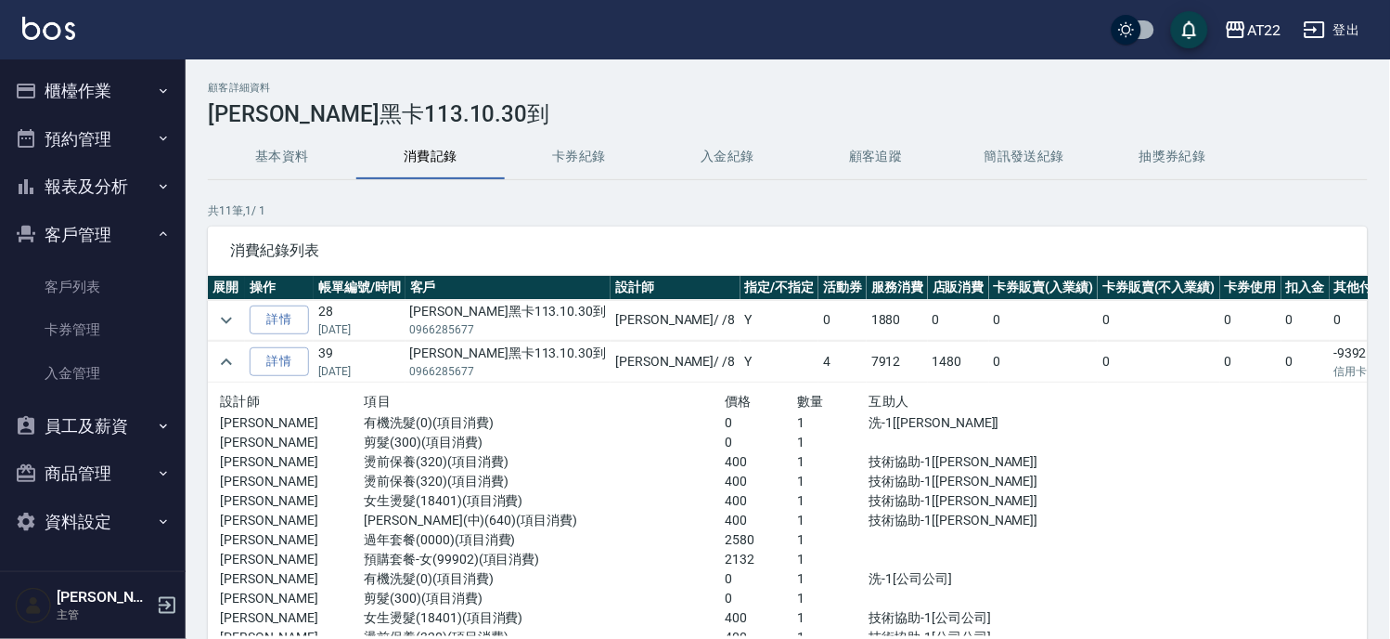
click at [102, 79] on button "櫃檯作業" at bounding box center [92, 91] width 171 height 48
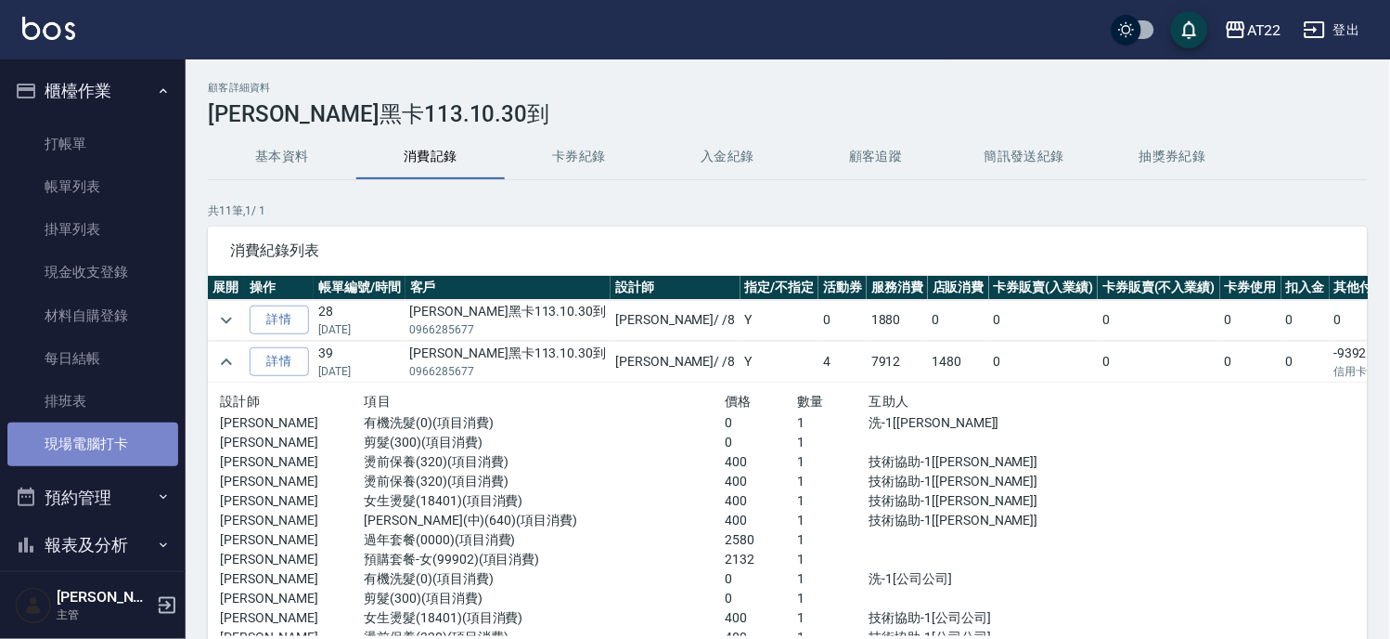
click at [126, 444] on link "現場電腦打卡" at bounding box center [92, 443] width 171 height 43
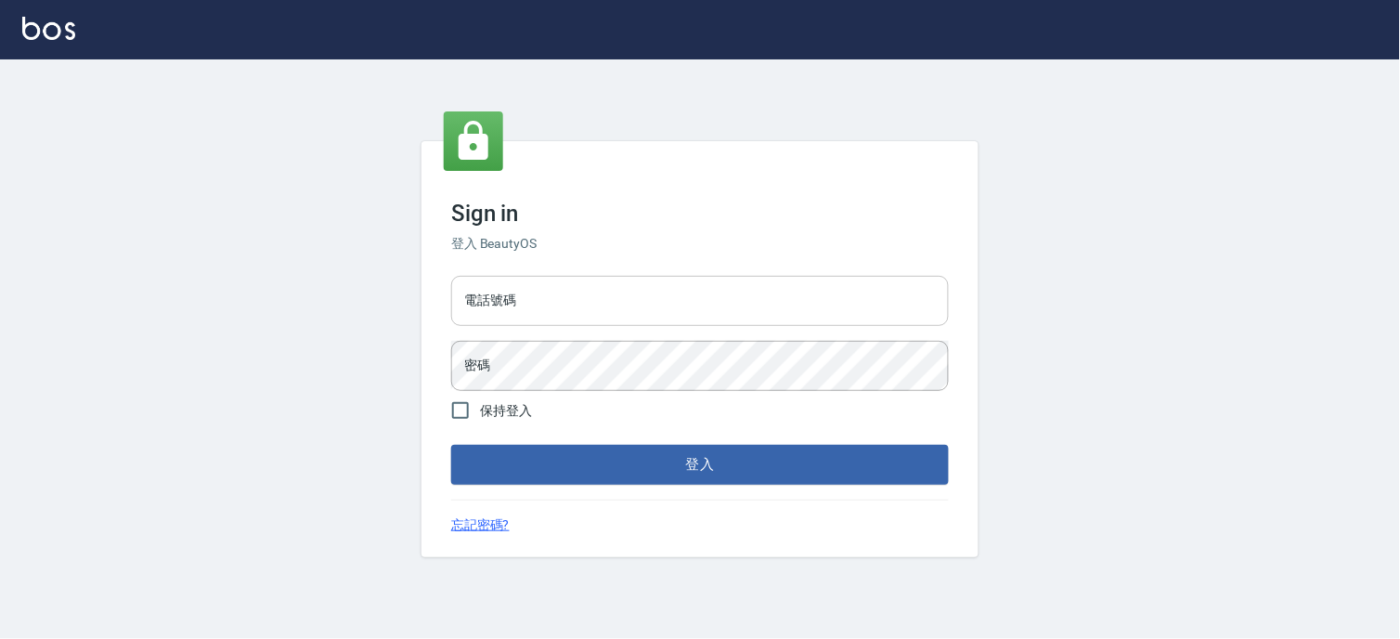
click at [605, 288] on input "電話號碼" at bounding box center [700, 301] width 498 height 50
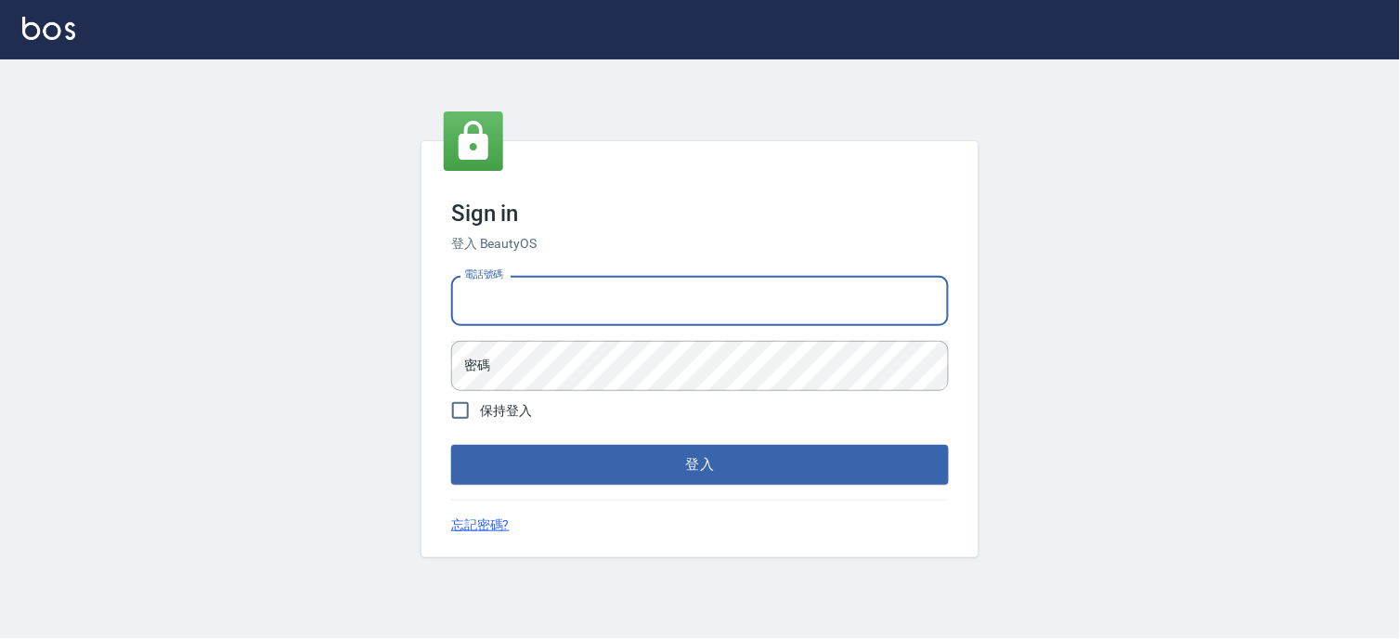
type input "0936888819"
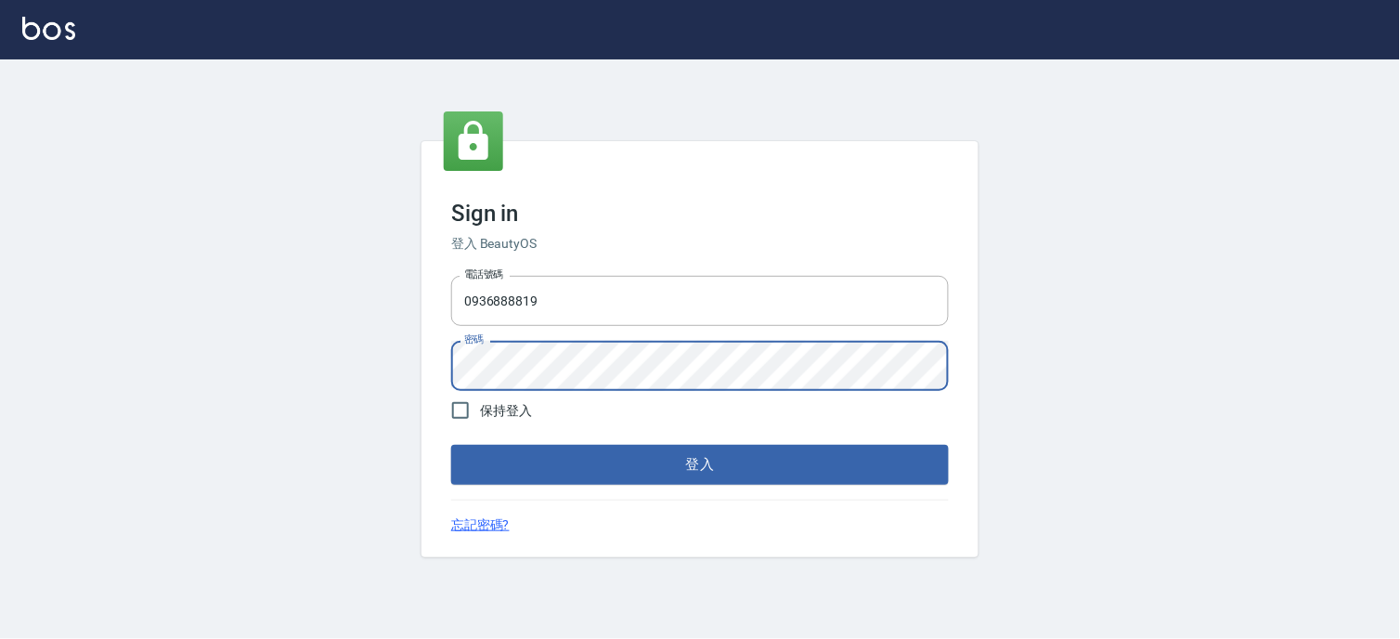
click at [451, 445] on button "登入" at bounding box center [700, 464] width 498 height 39
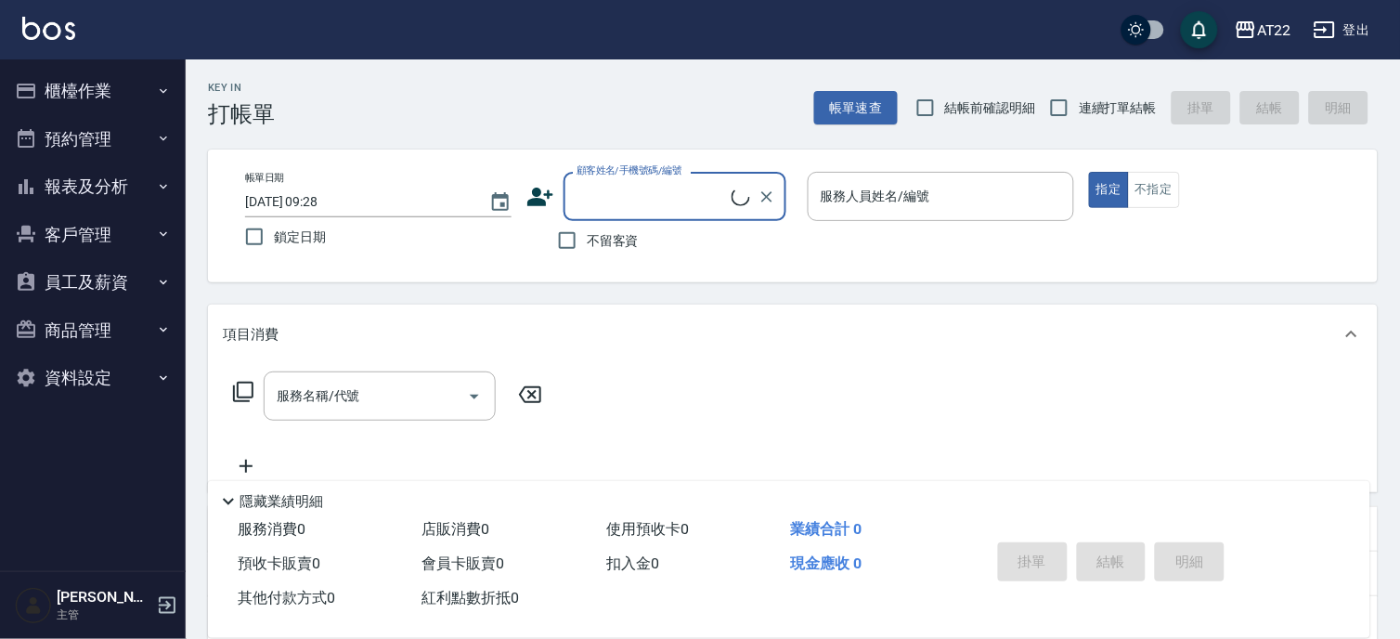
click at [102, 85] on button "櫃檯作業" at bounding box center [92, 91] width 171 height 48
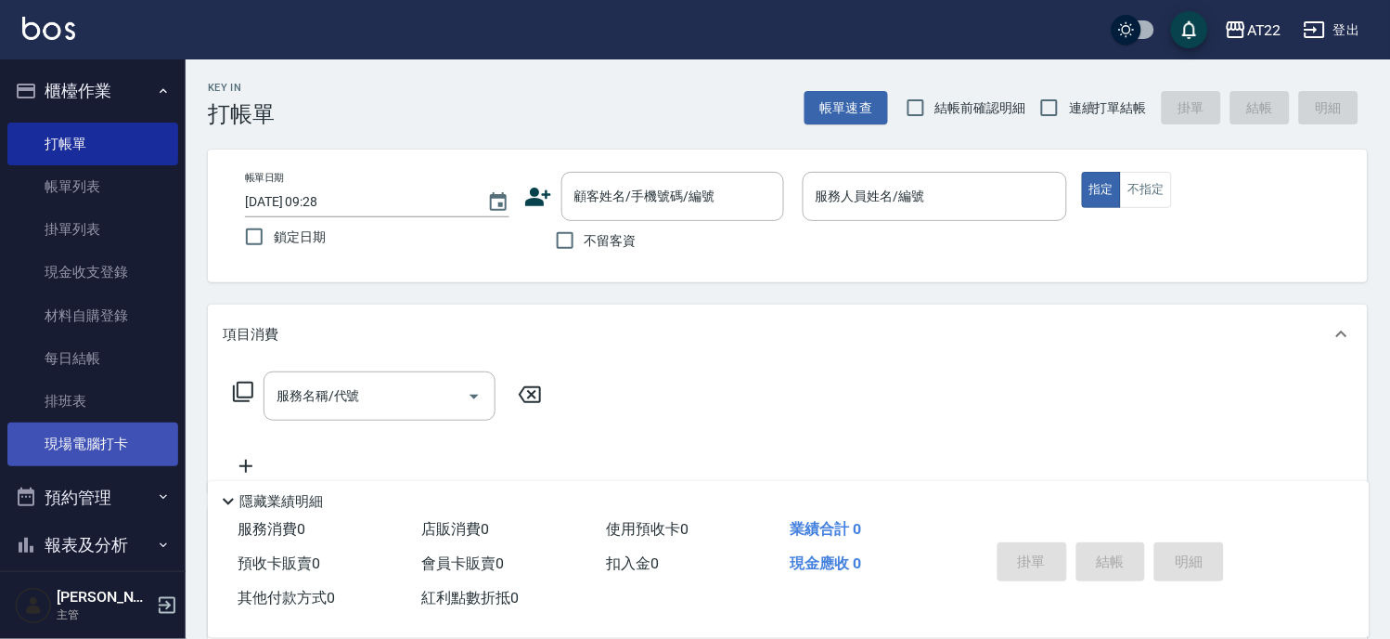
click at [108, 447] on link "現場電腦打卡" at bounding box center [92, 443] width 171 height 43
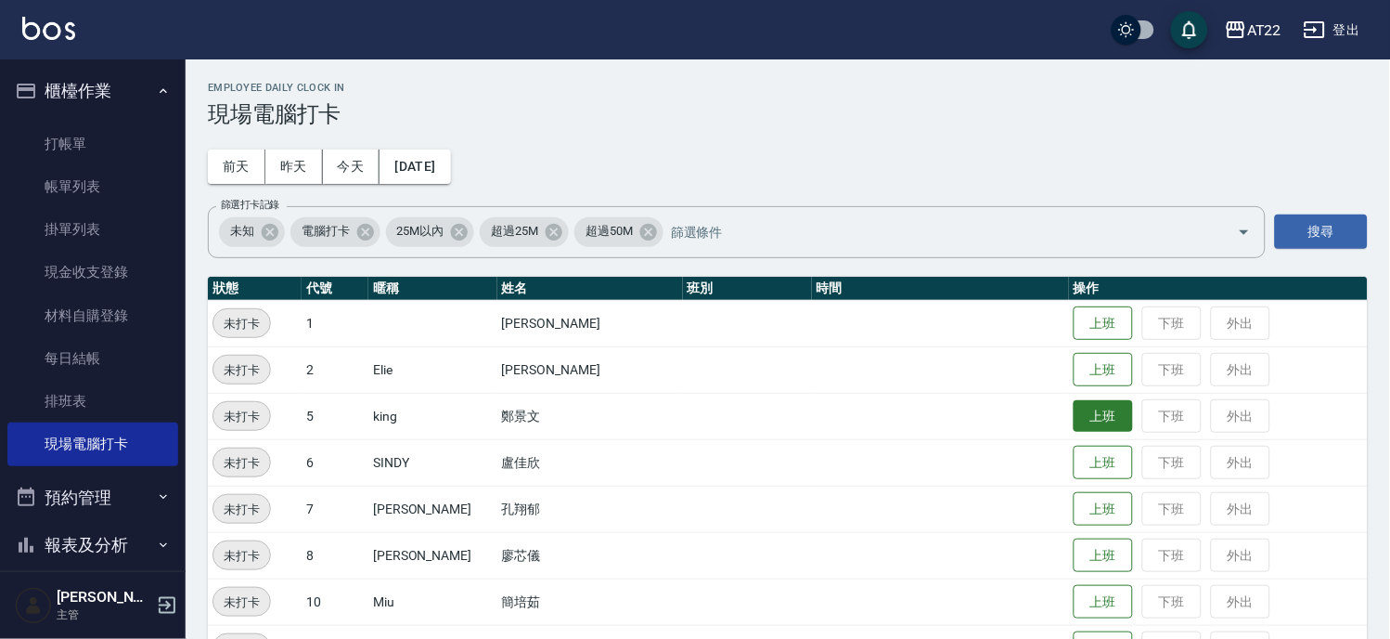
click at [1074, 424] on button "上班" at bounding box center [1103, 416] width 59 height 32
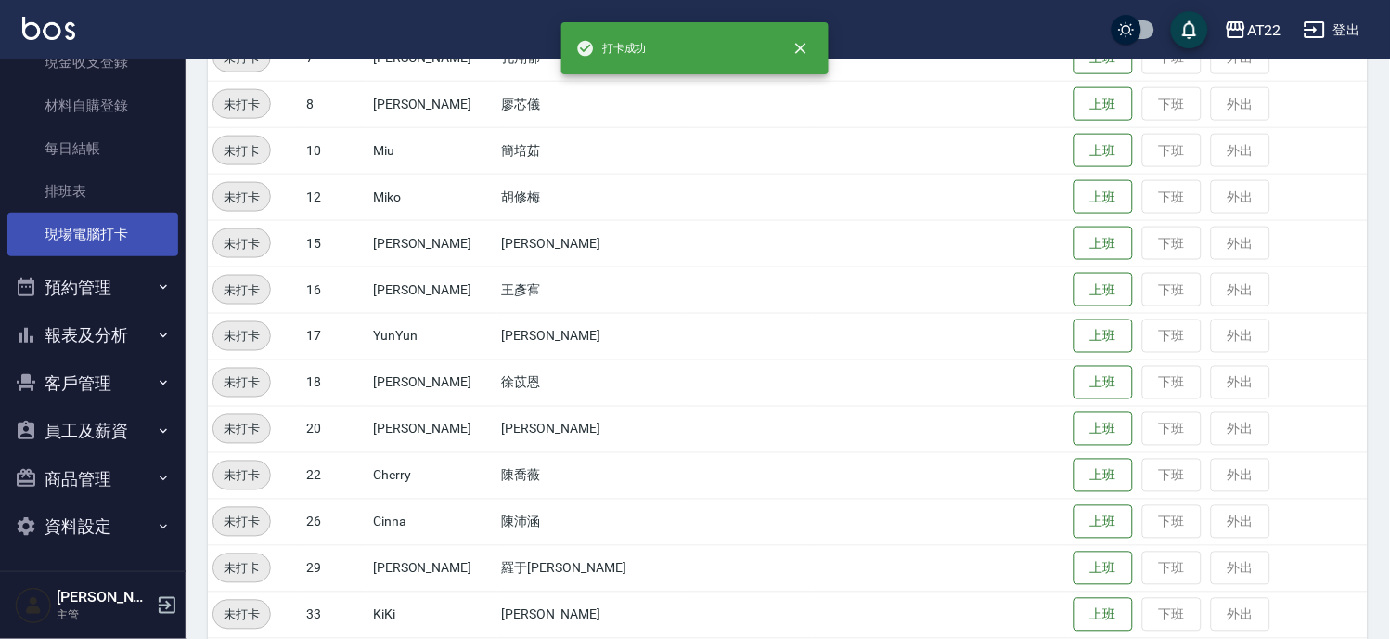
scroll to position [515, 0]
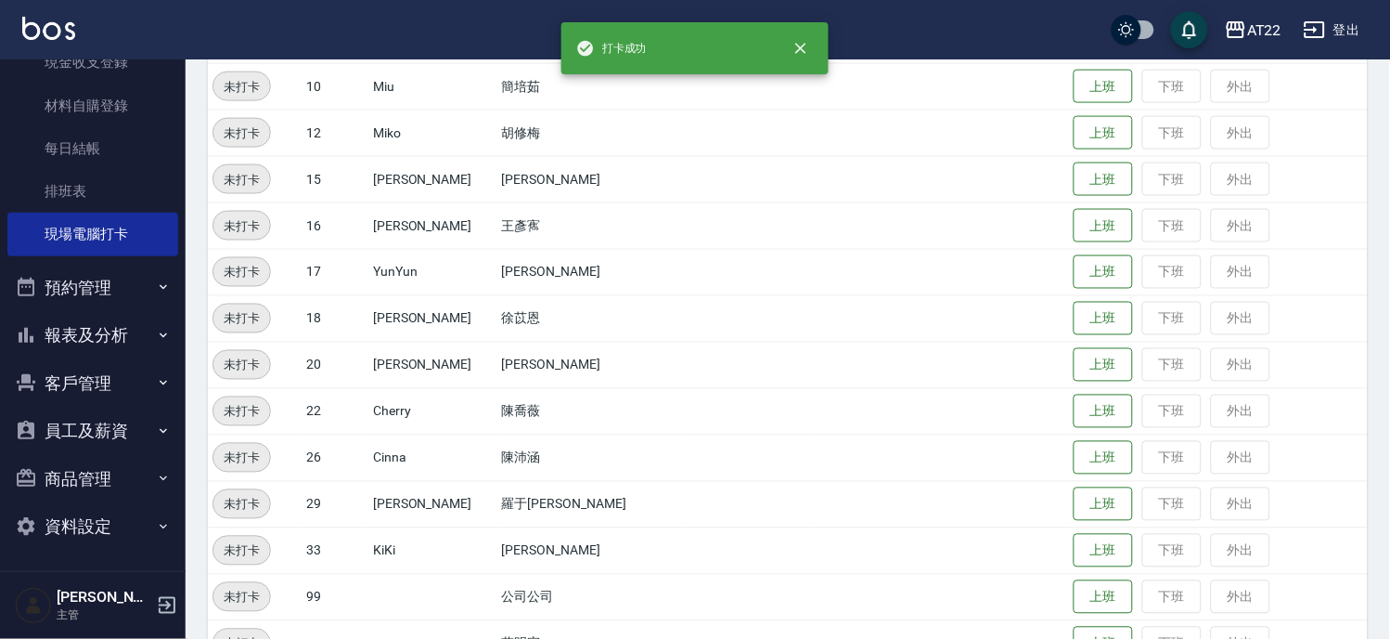
click at [109, 330] on button "報表及分析" at bounding box center [92, 335] width 171 height 48
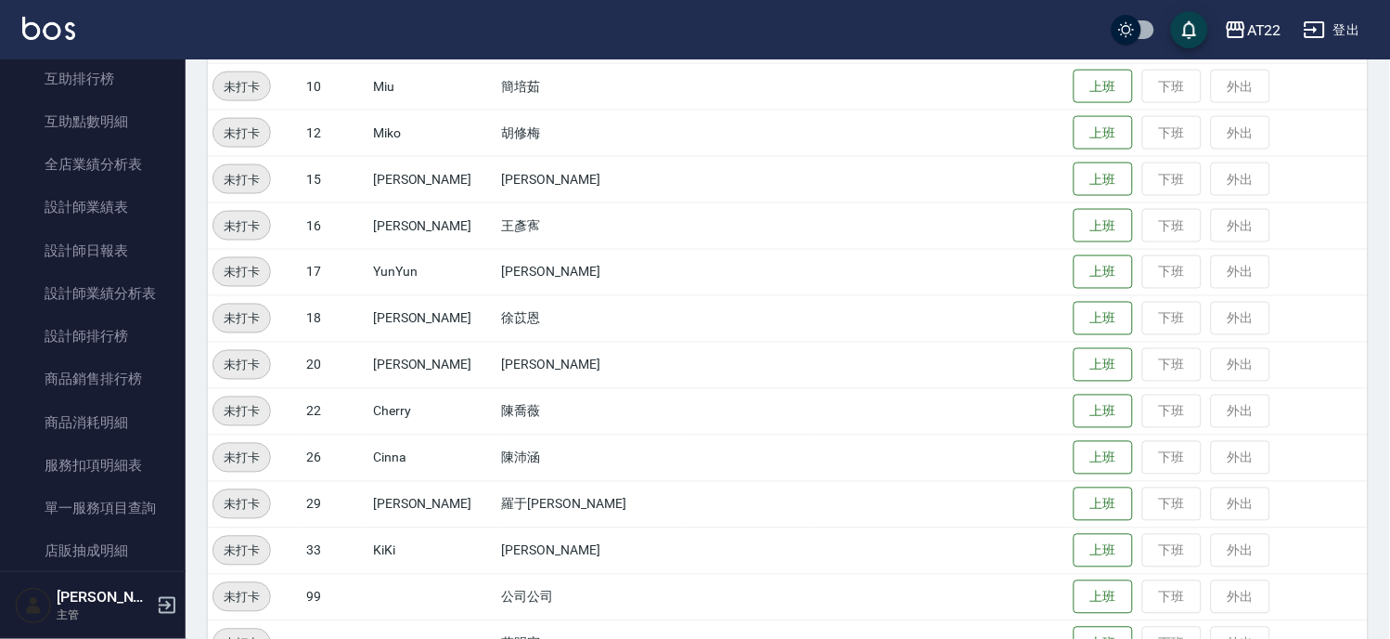
scroll to position [829, 0]
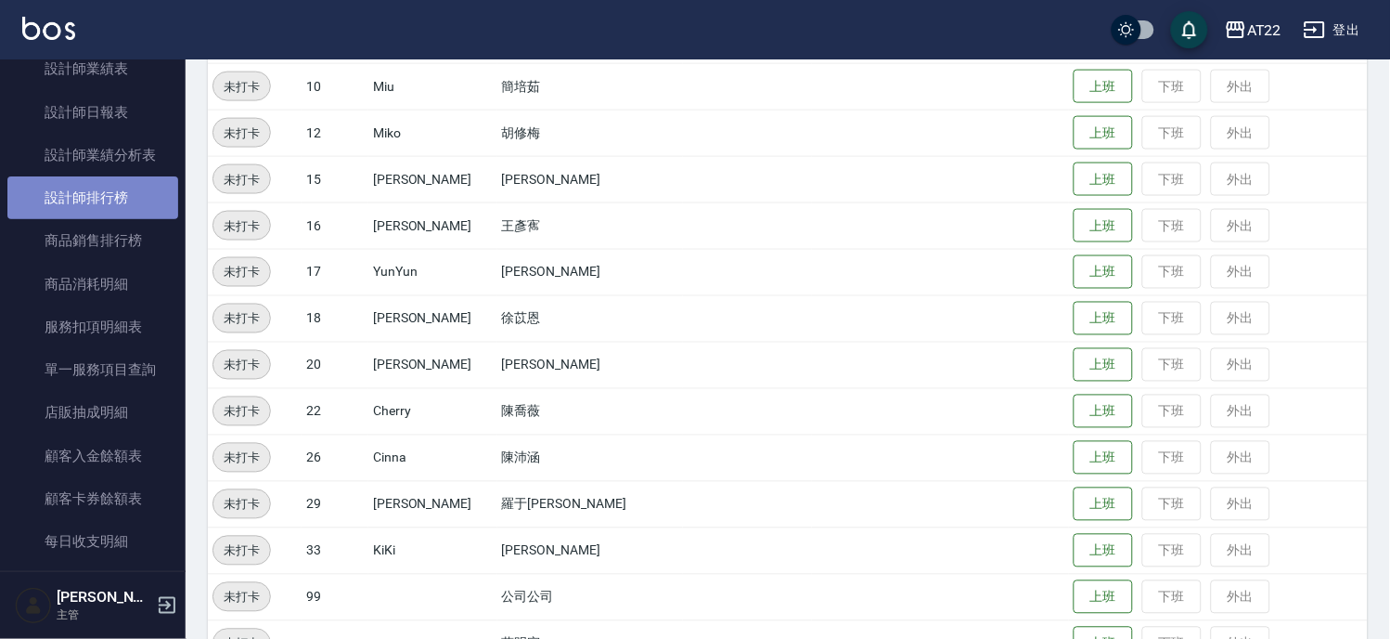
click at [110, 184] on link "設計師排行榜" at bounding box center [92, 197] width 171 height 43
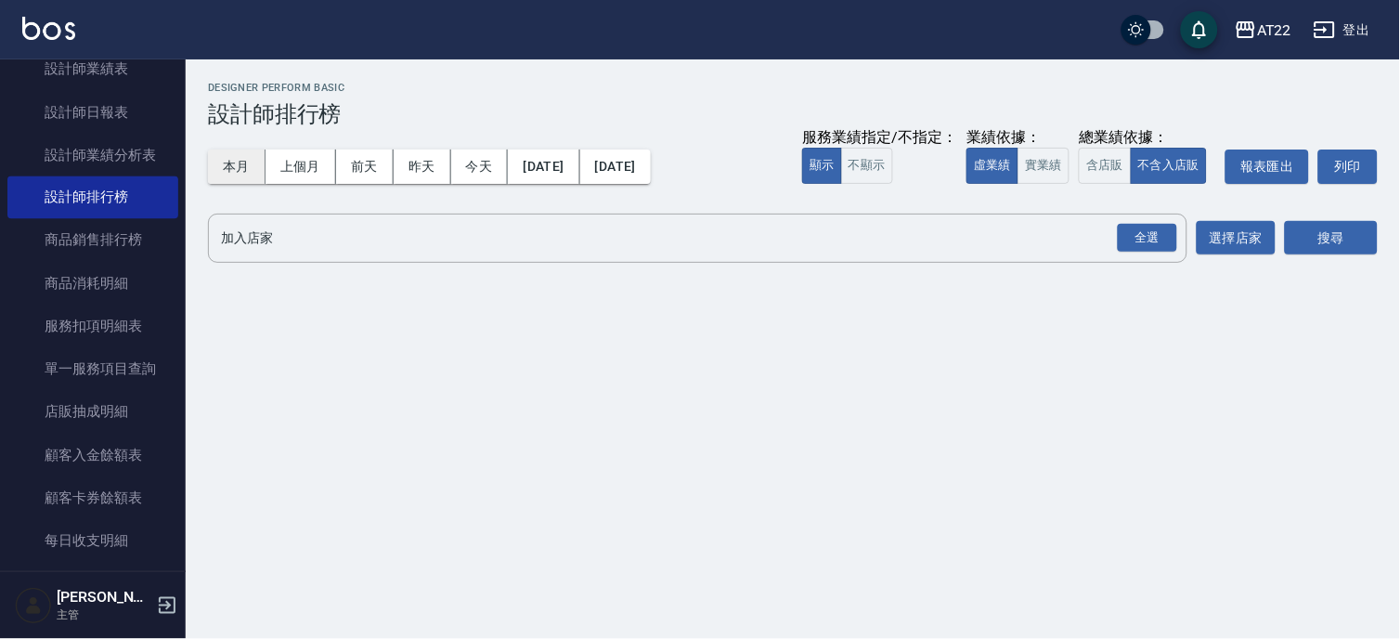
click at [246, 159] on button "本月" at bounding box center [237, 166] width 58 height 34
click at [1135, 249] on div "全選" at bounding box center [1147, 238] width 59 height 29
click at [1353, 243] on button "搜尋" at bounding box center [1331, 239] width 93 height 34
